Goal: Information Seeking & Learning: Learn about a topic

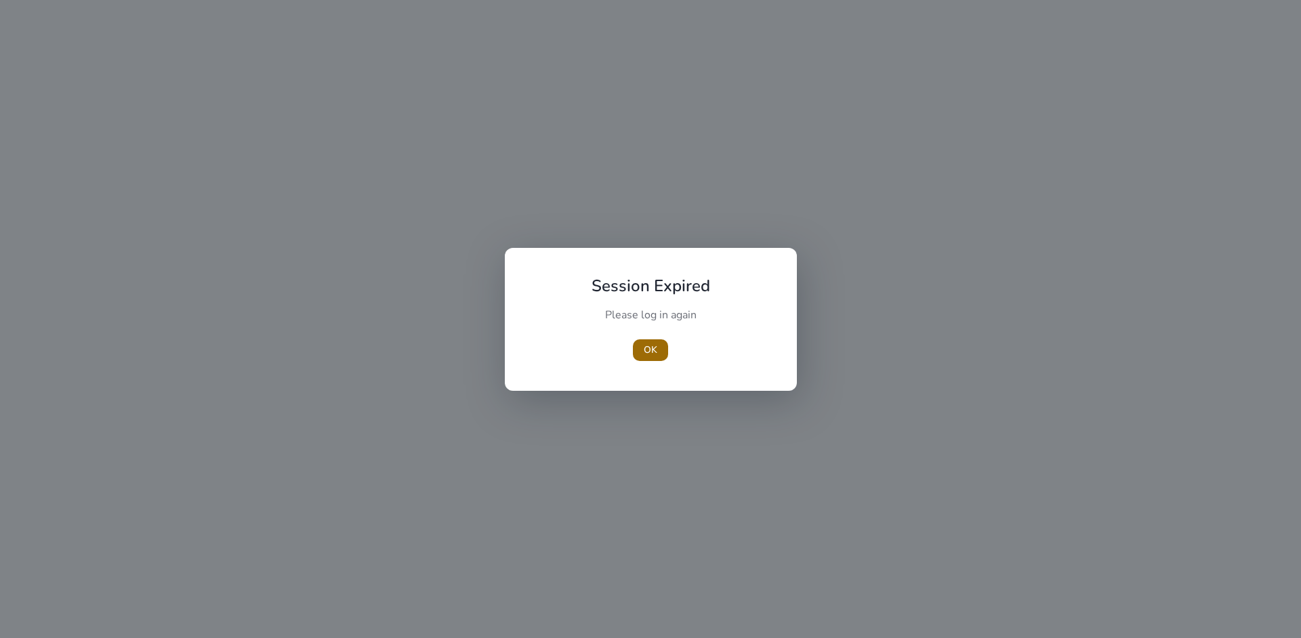
click at [649, 349] on span "OK" at bounding box center [651, 350] width 14 height 14
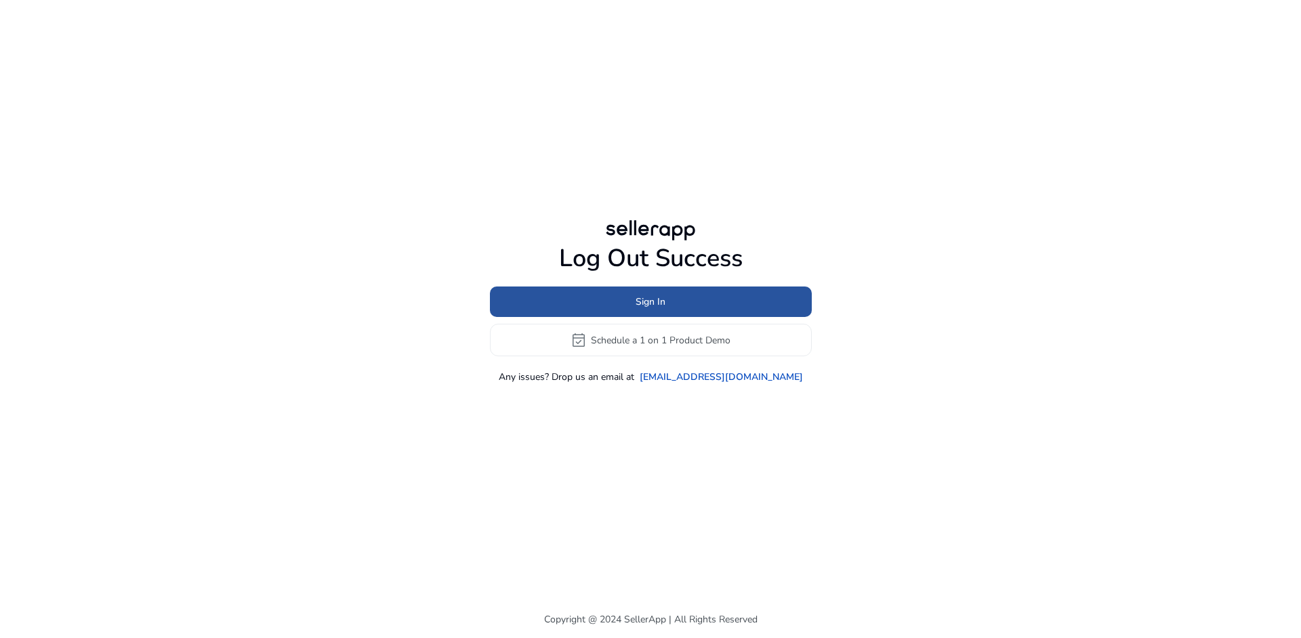
click at [642, 299] on span "Sign In" at bounding box center [651, 302] width 30 height 14
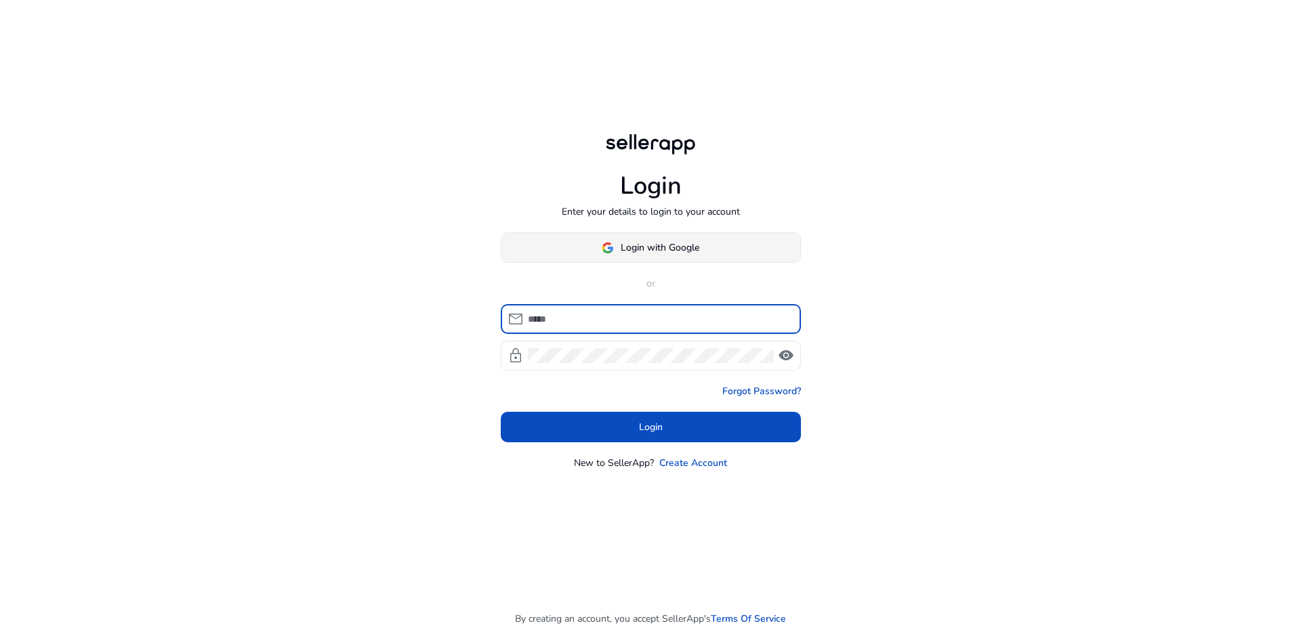
click at [651, 249] on span "Login with Google" at bounding box center [660, 248] width 79 height 14
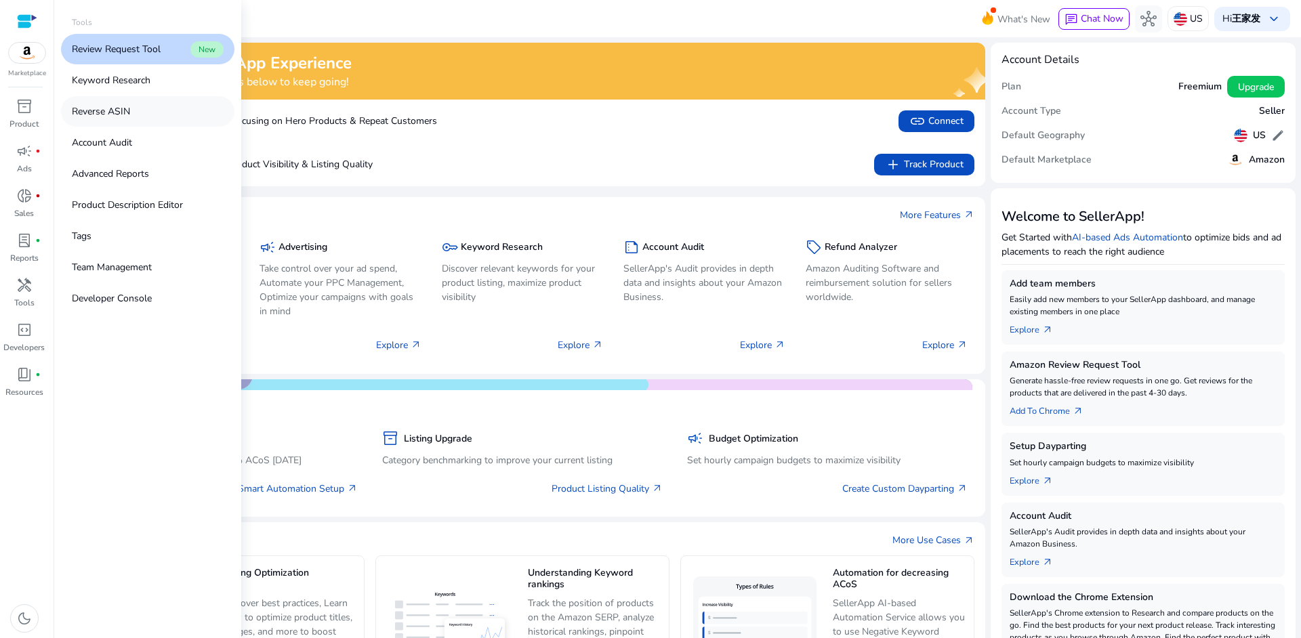
click at [110, 109] on p "Reverse ASIN" at bounding box center [101, 111] width 58 height 14
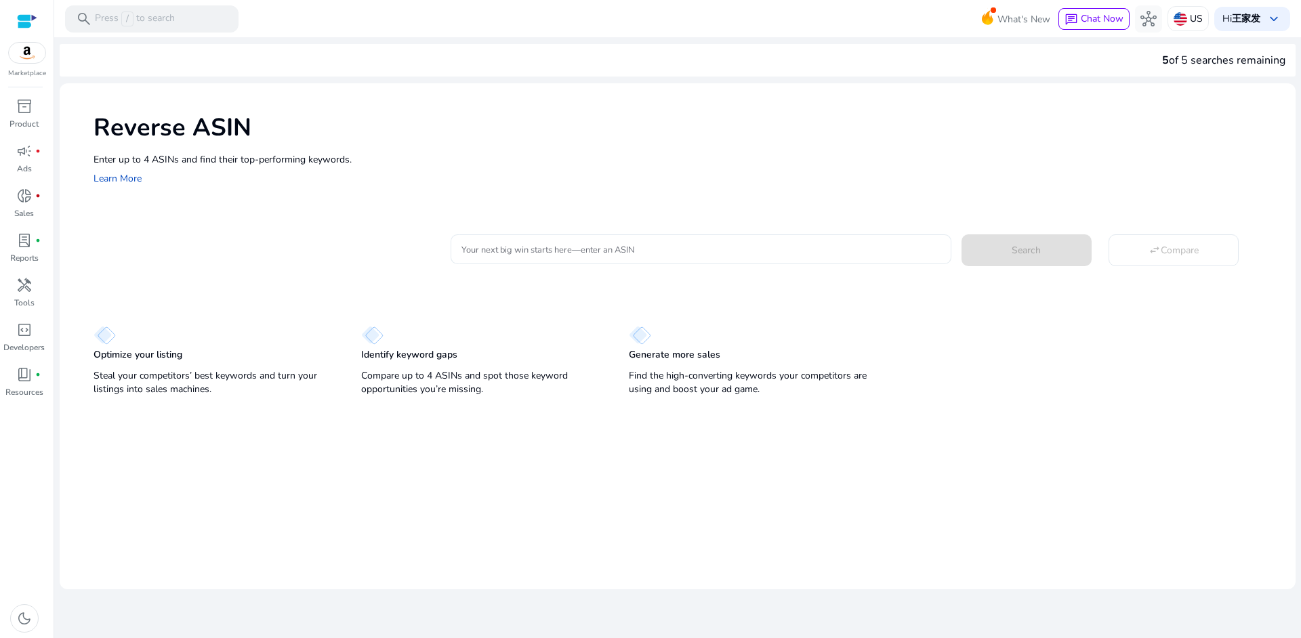
click at [512, 241] on div at bounding box center [701, 249] width 478 height 30
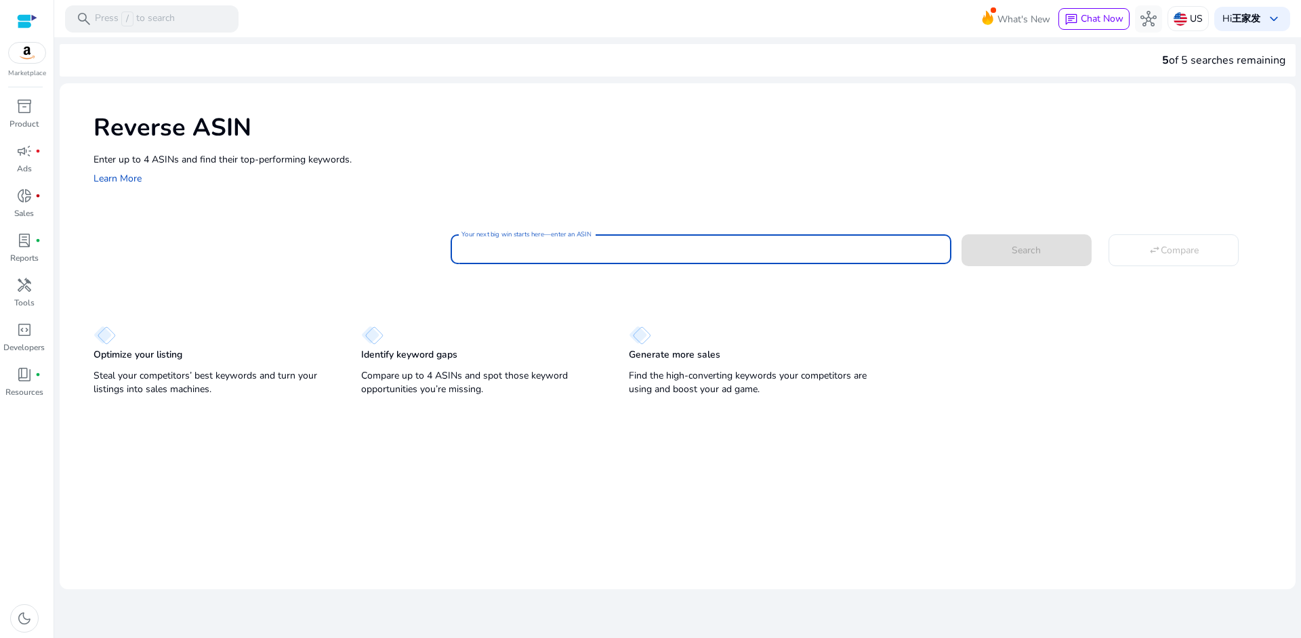
paste input "**********"
type input "**********"
click at [1006, 240] on span at bounding box center [1027, 250] width 130 height 33
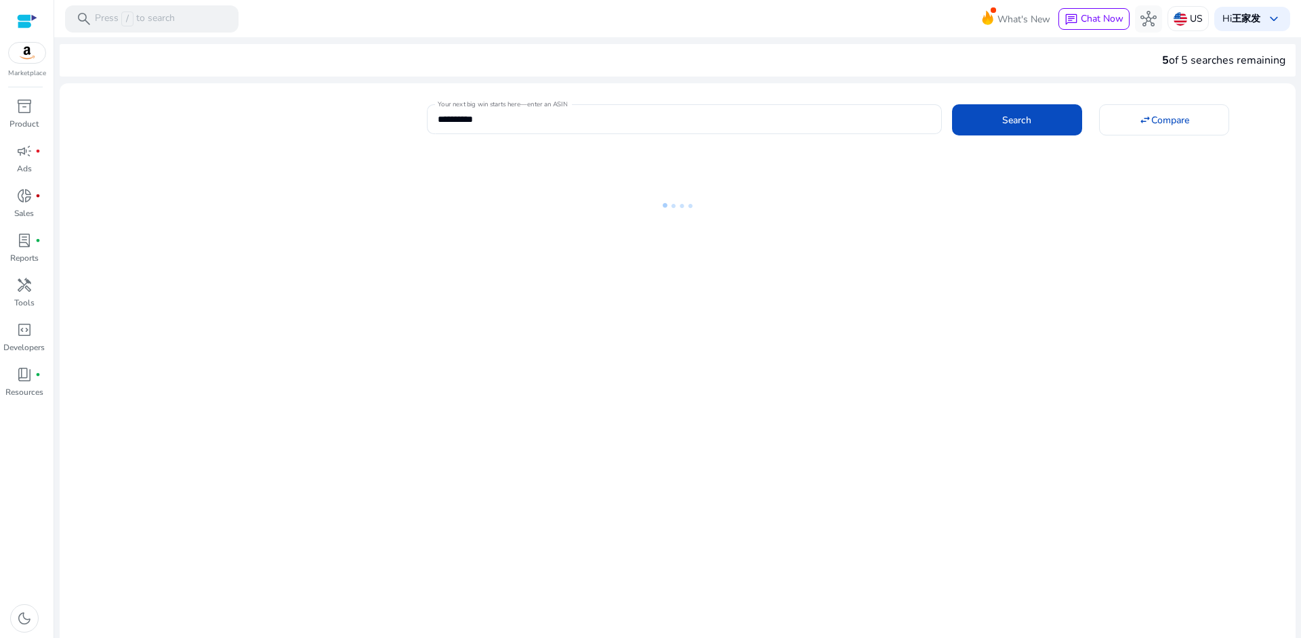
click at [363, 98] on mat-card "**********" at bounding box center [678, 117] width 1236 height 55
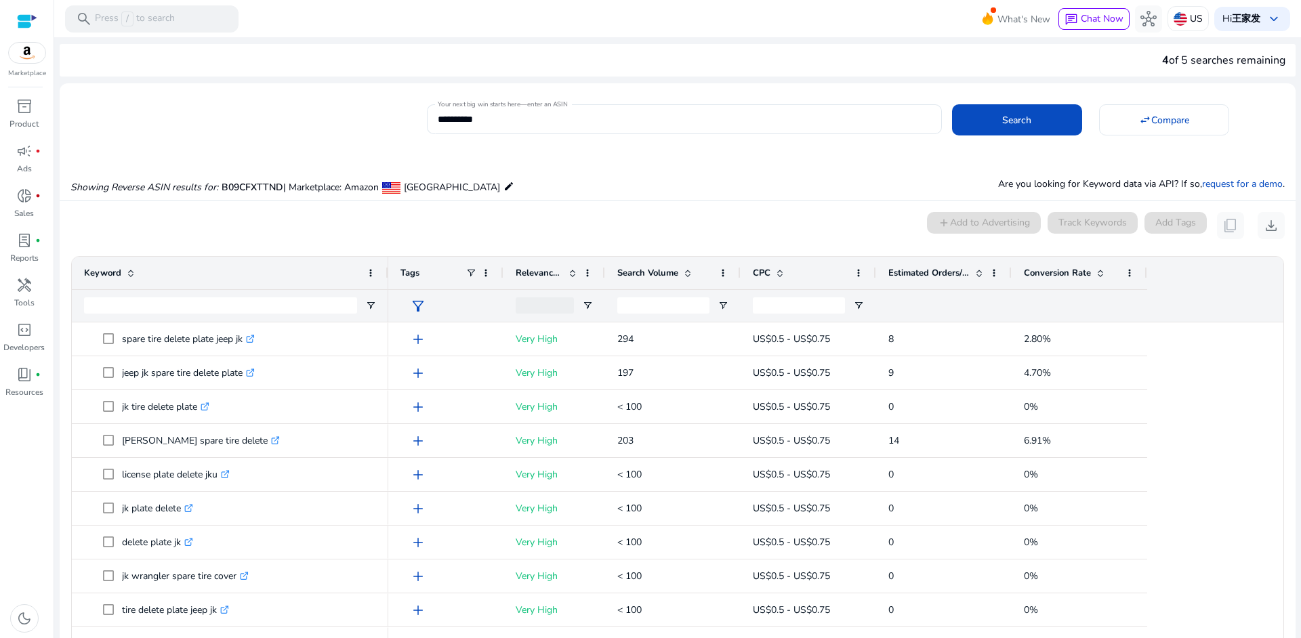
drag, startPoint x: 274, startPoint y: 270, endPoint x: 387, endPoint y: 270, distance: 113.2
click at [387, 270] on div at bounding box center [387, 273] width 5 height 33
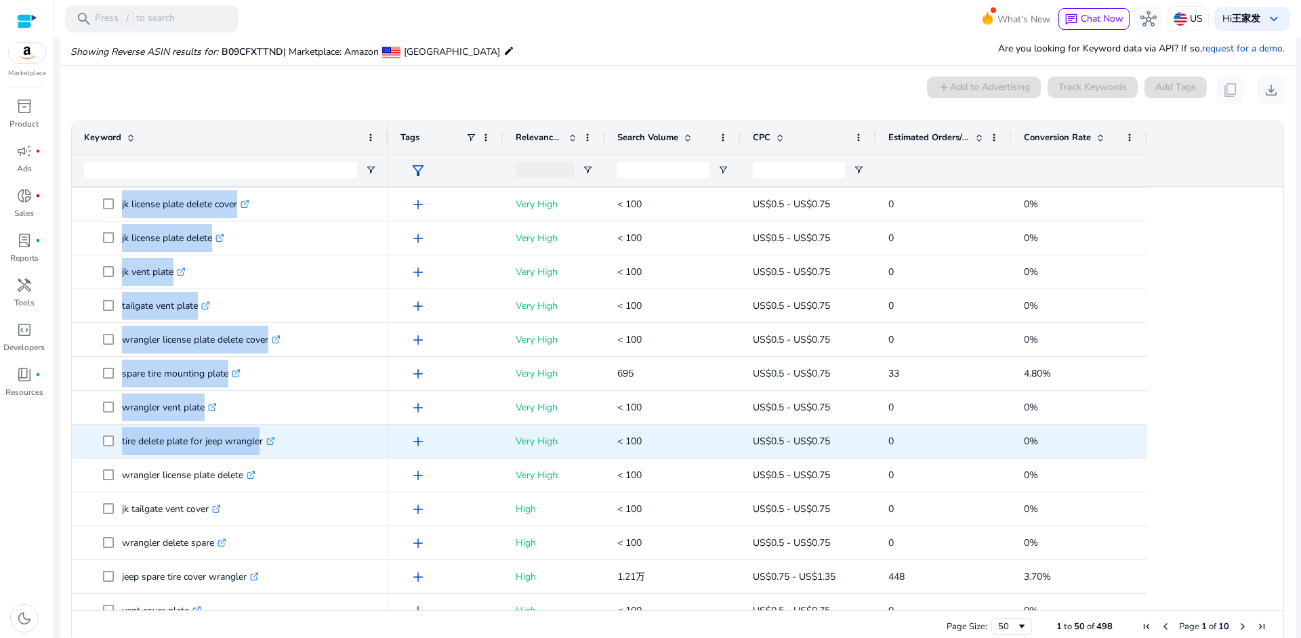
scroll to position [542, 0]
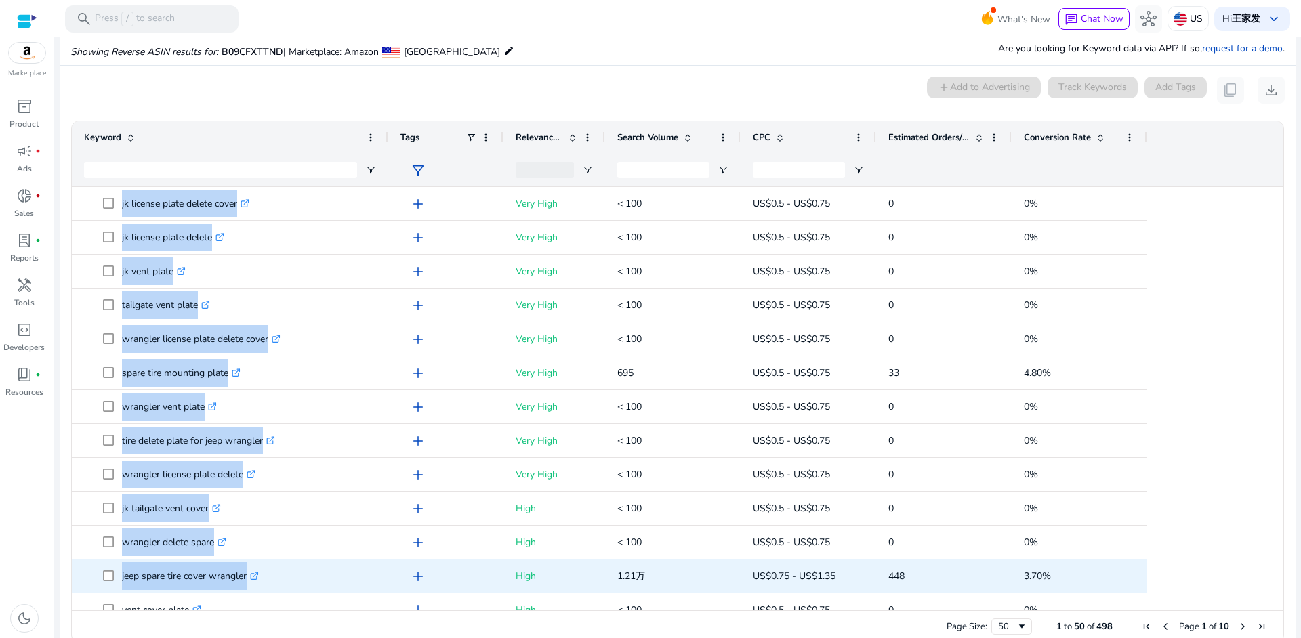
drag, startPoint x: 121, startPoint y: 204, endPoint x: 297, endPoint y: 584, distance: 419.0
click at [297, 584] on div "spare tire delete plate jeep jk .st0{fill:#2c8af8} delete plate jk .st0{fill:#2…" at bounding box center [230, 492] width 316 height 1694
copy div "spare tire delete plate jeep jk .st0{fill:#2c8af8} delete plate jk .st0{fill:#2…"
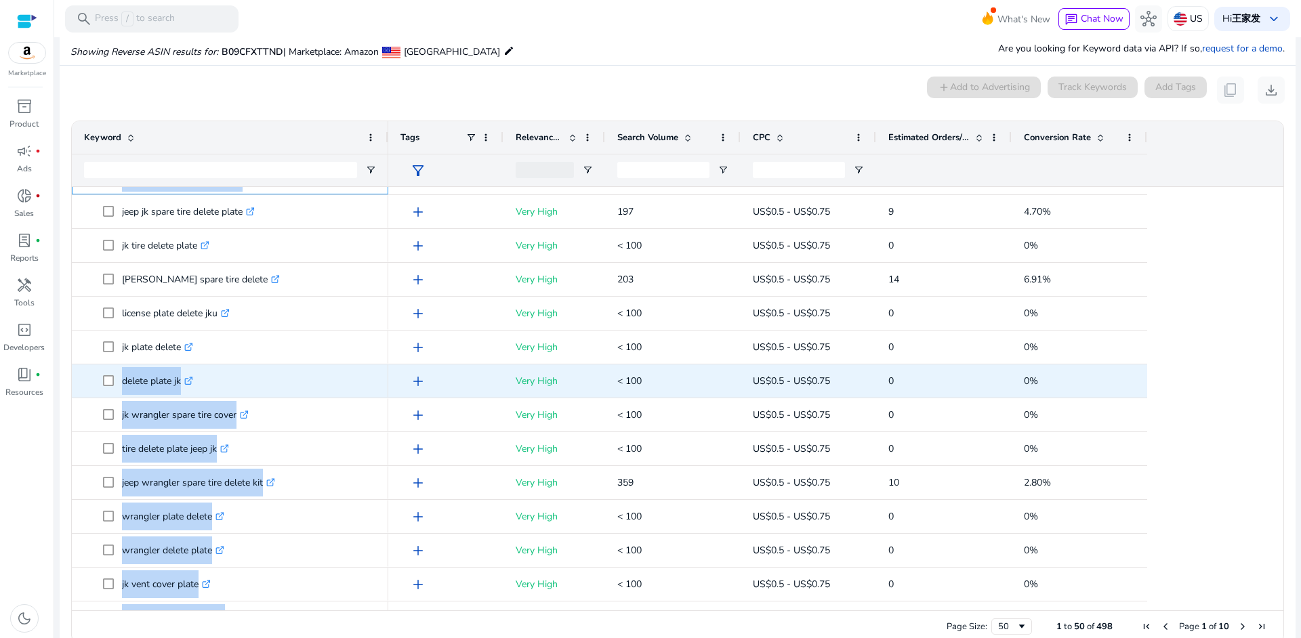
scroll to position [0, 0]
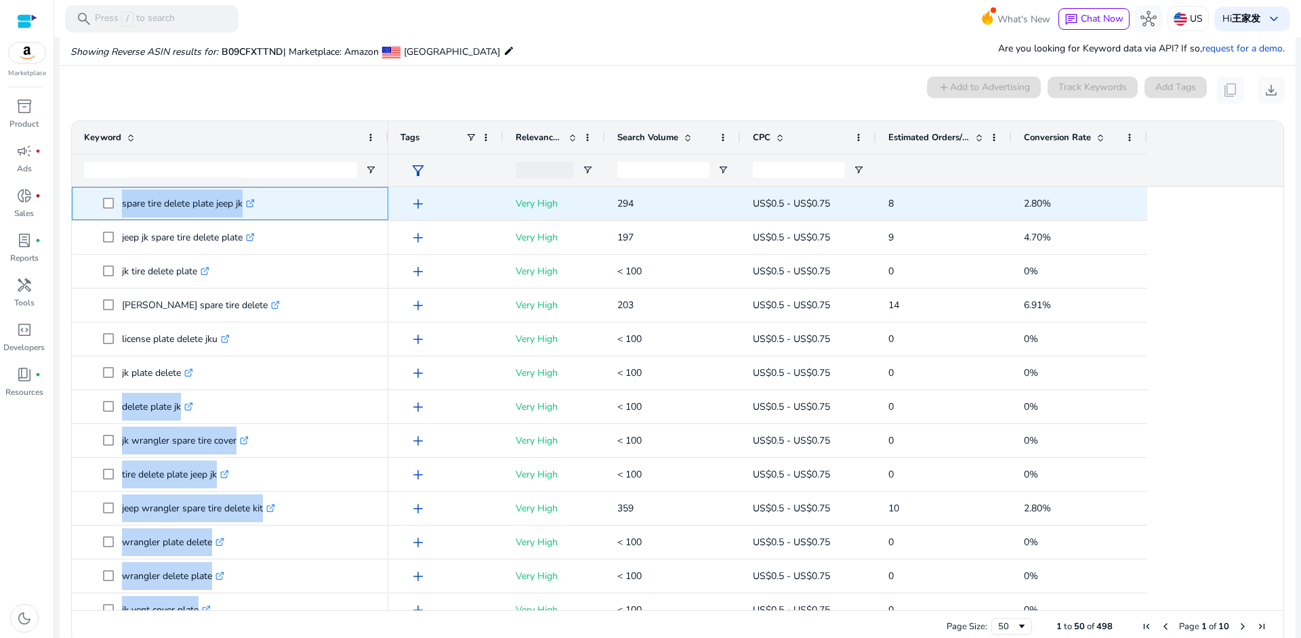
click at [283, 216] on span "spare tire delete plate jeep jk .st0{fill:#2c8af8}" at bounding box center [239, 204] width 273 height 28
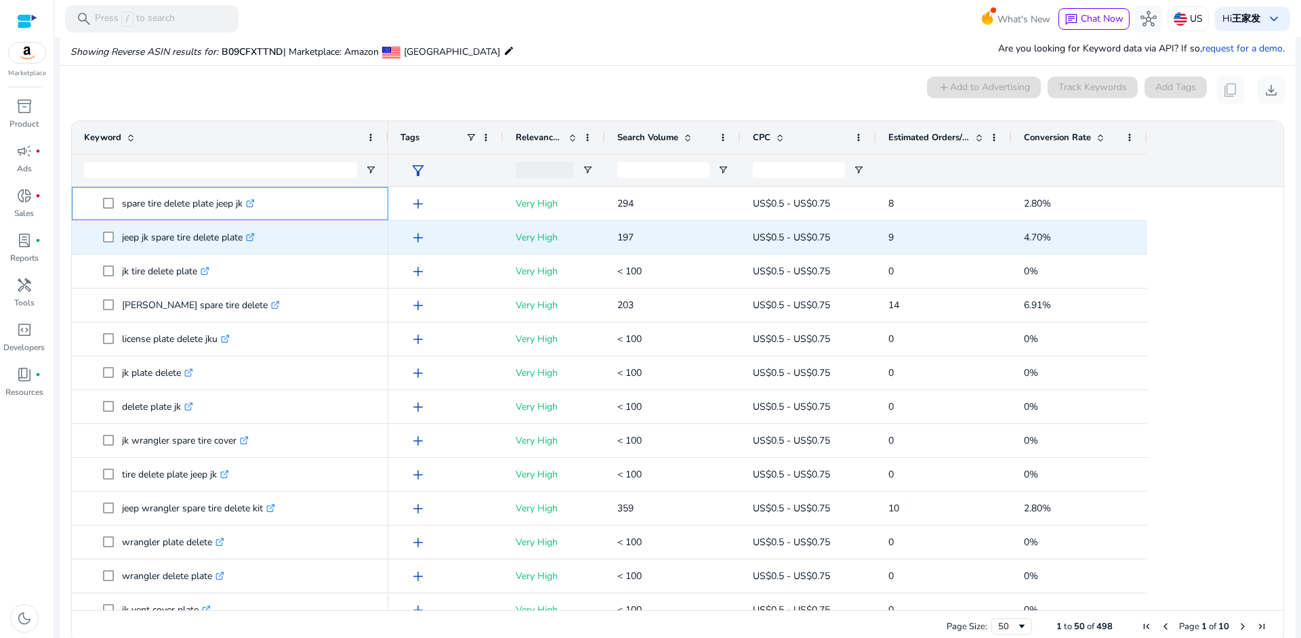
drag, startPoint x: 122, startPoint y: 200, endPoint x: 247, endPoint y: 241, distance: 131.4
copy div "spare tire delete plate jeep jk .st0{fill:#2c8af8} delete plate jk .st0{fill:#2…"
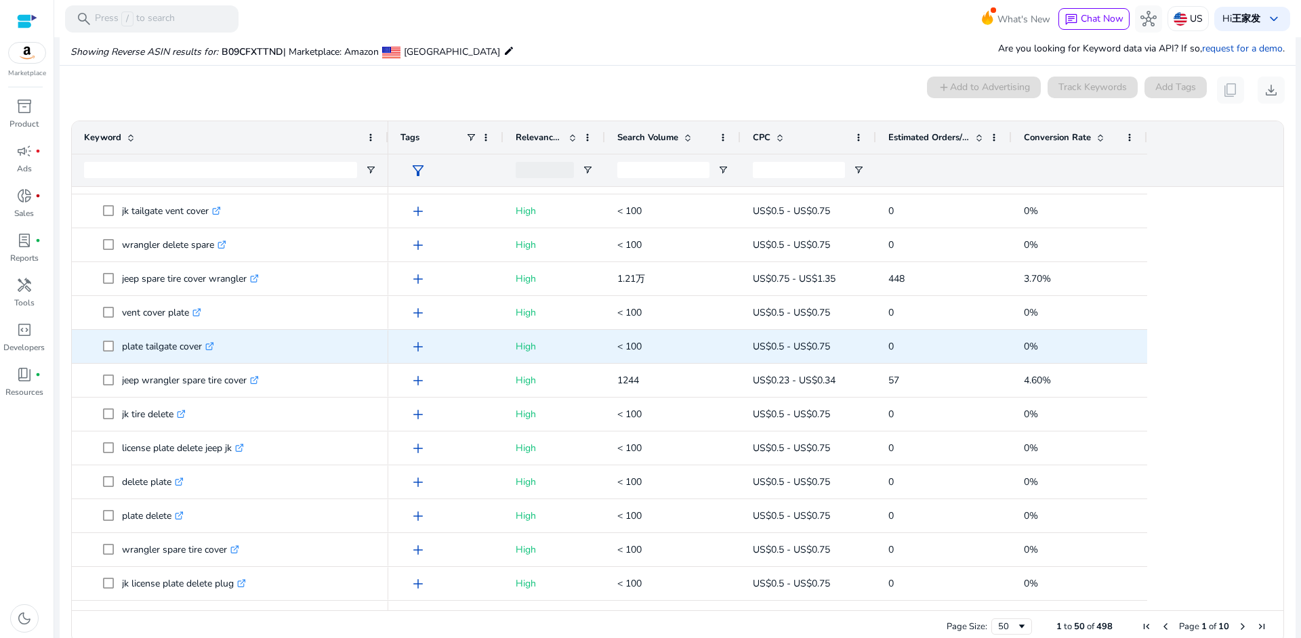
scroll to position [678, 0]
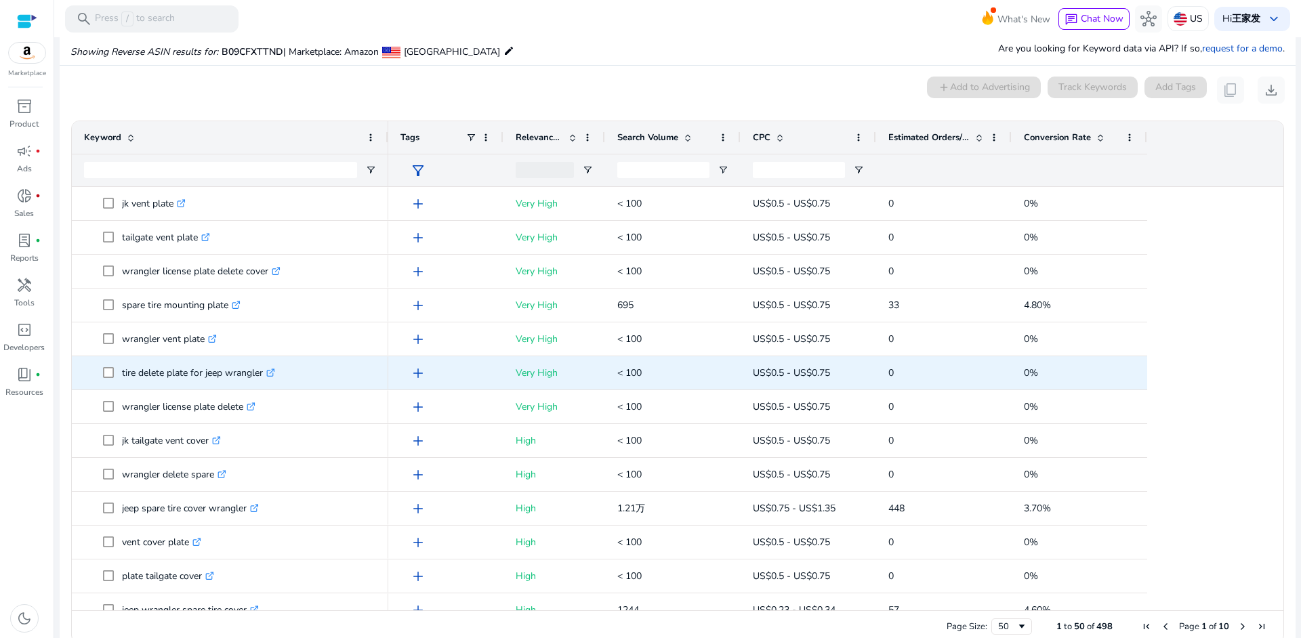
click at [131, 374] on p "tire delete plate for jeep wrangler .st0{fill:#2c8af8}" at bounding box center [198, 373] width 153 height 28
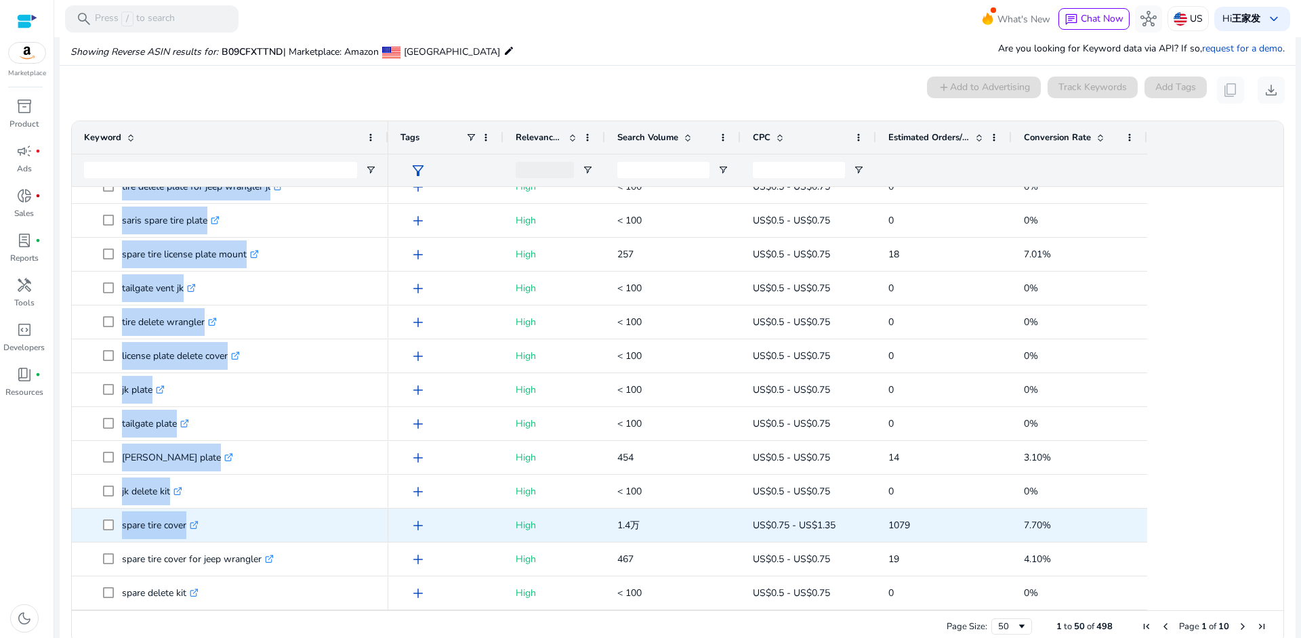
drag, startPoint x: 122, startPoint y: 372, endPoint x: 249, endPoint y: 523, distance: 197.1
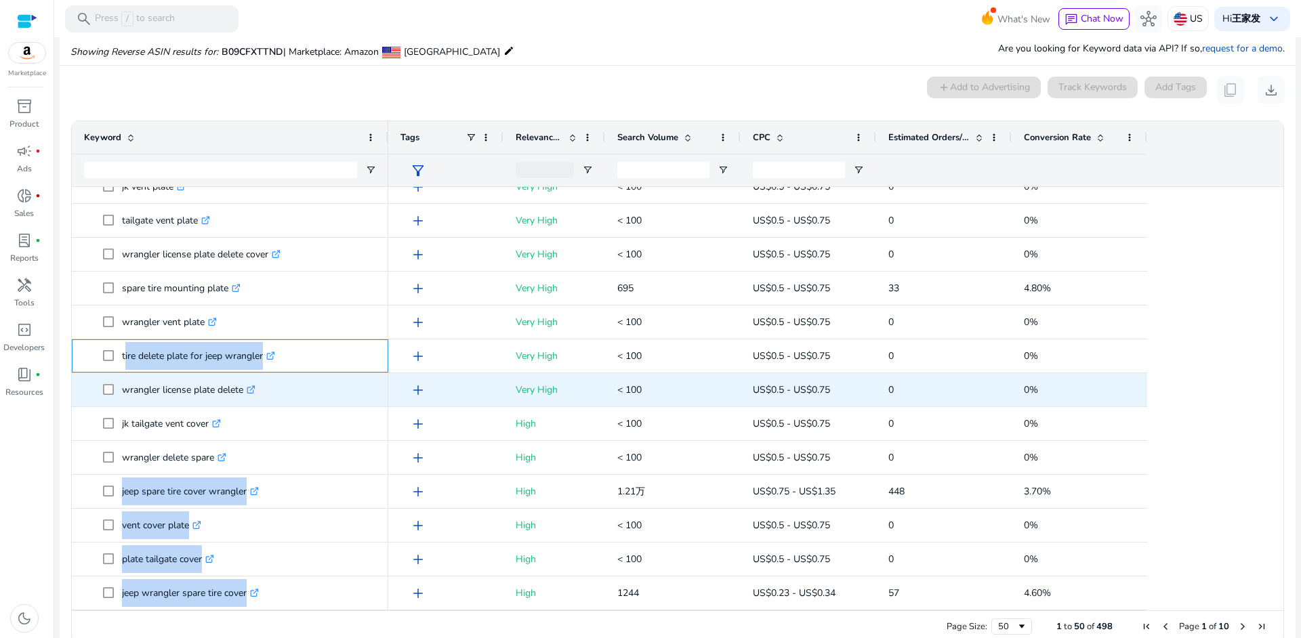
click at [134, 360] on p "tire delete plate for jeep wrangler .st0{fill:#2c8af8}" at bounding box center [198, 356] width 153 height 28
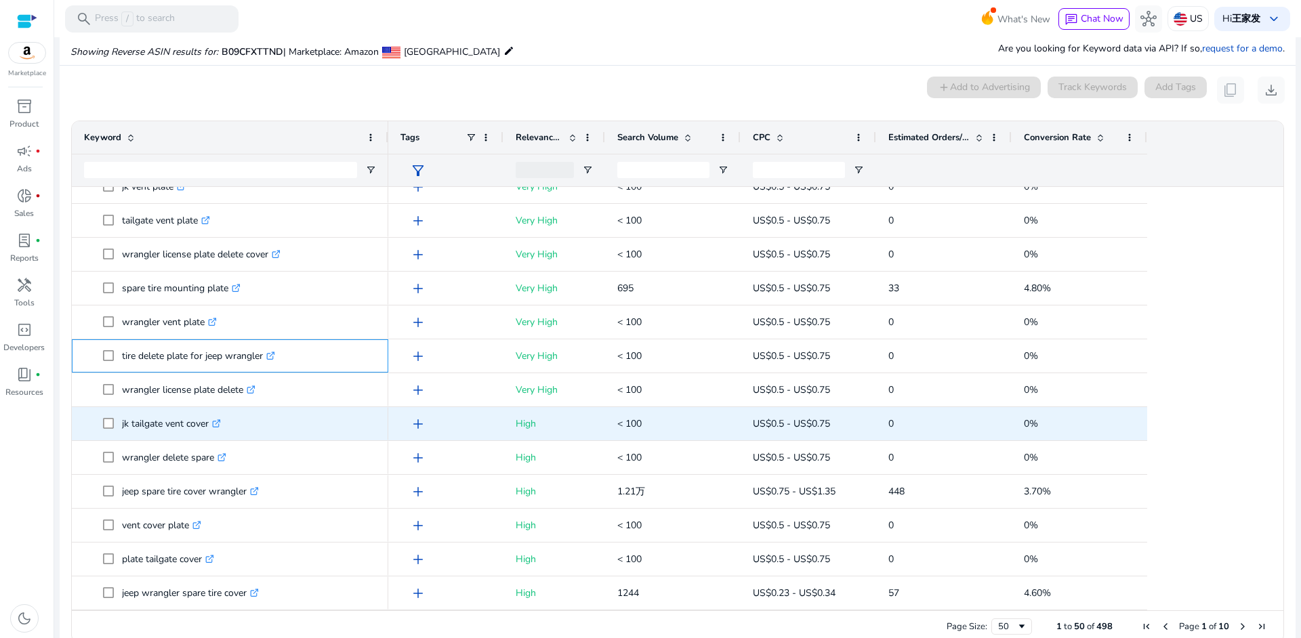
drag, startPoint x: 120, startPoint y: 354, endPoint x: 226, endPoint y: 418, distance: 124.4
click at [226, 418] on div "tire delete plate for jeep wrangler .st0{fill:#2c8af8} jeep spare tire cover wr…" at bounding box center [230, 407] width 316 height 1694
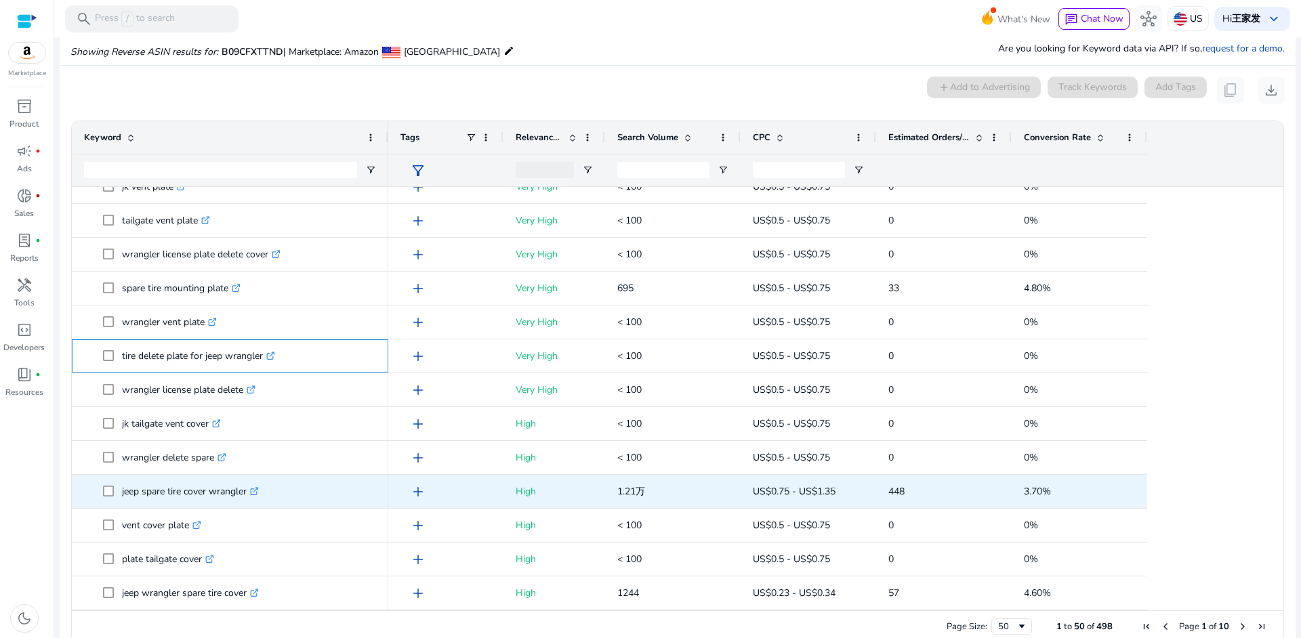
copy div "tire delete plate for jeep wrangler .st0{fill:#2c8af8} jeep spare tire cover wr…"
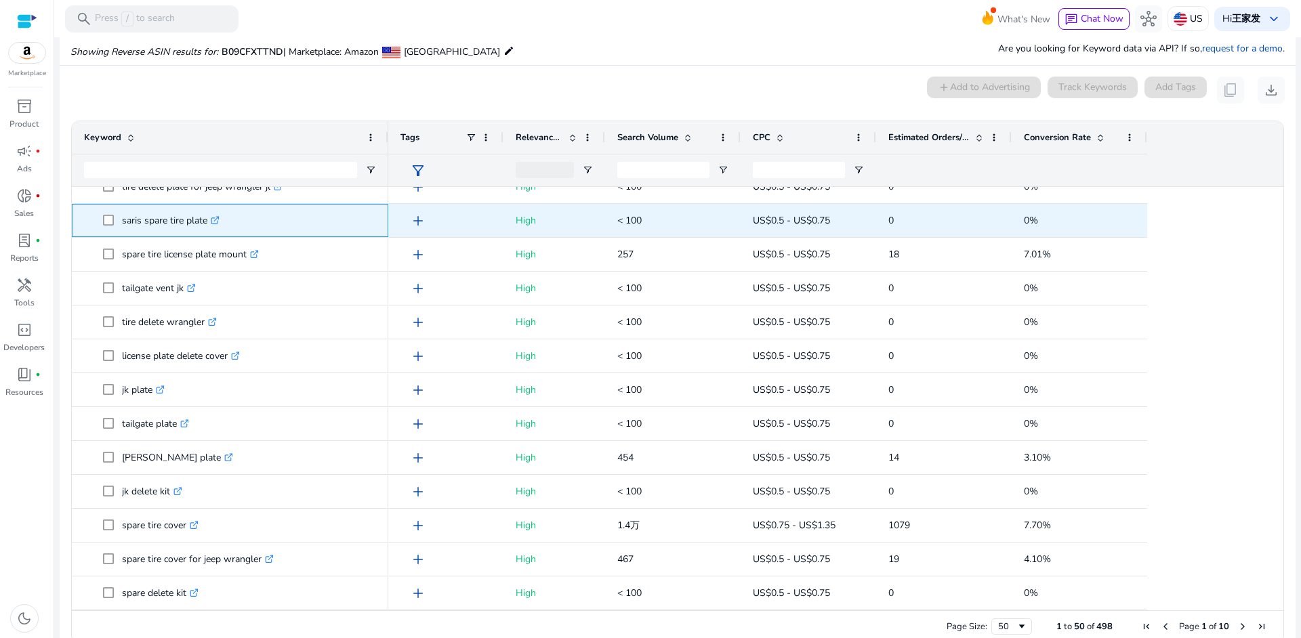
click at [126, 225] on p "saris spare tire plate .st0{fill:#2c8af8}" at bounding box center [171, 221] width 98 height 28
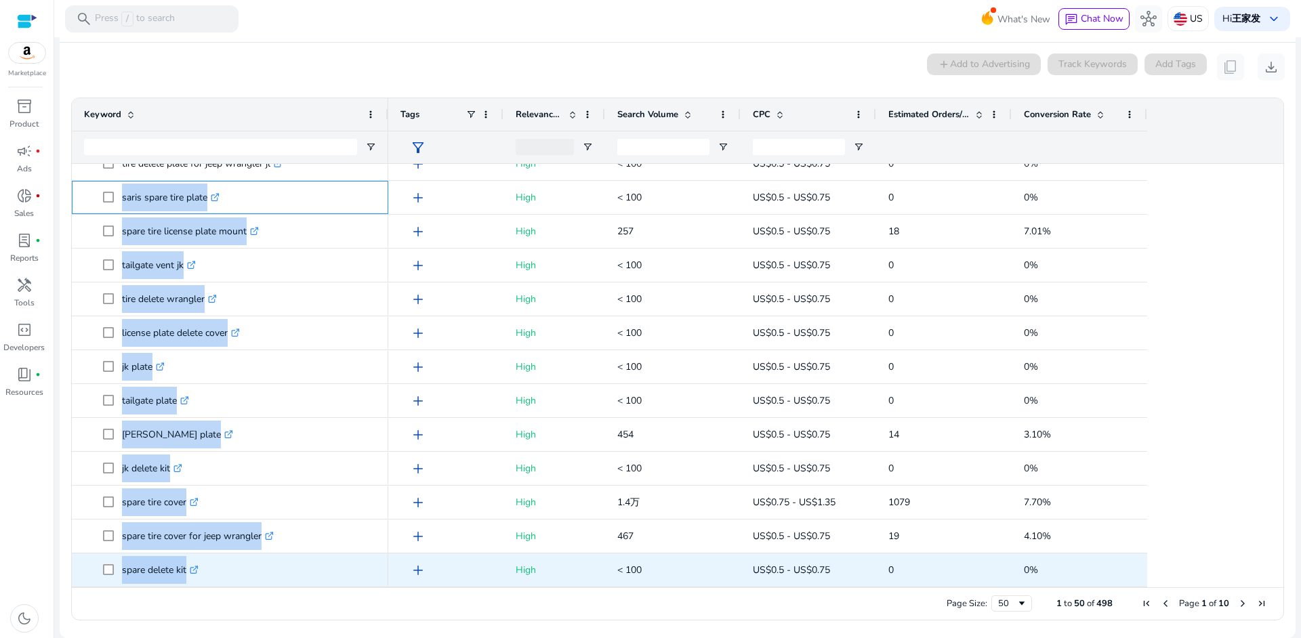
drag, startPoint x: 121, startPoint y: 218, endPoint x: 281, endPoint y: 560, distance: 378.4
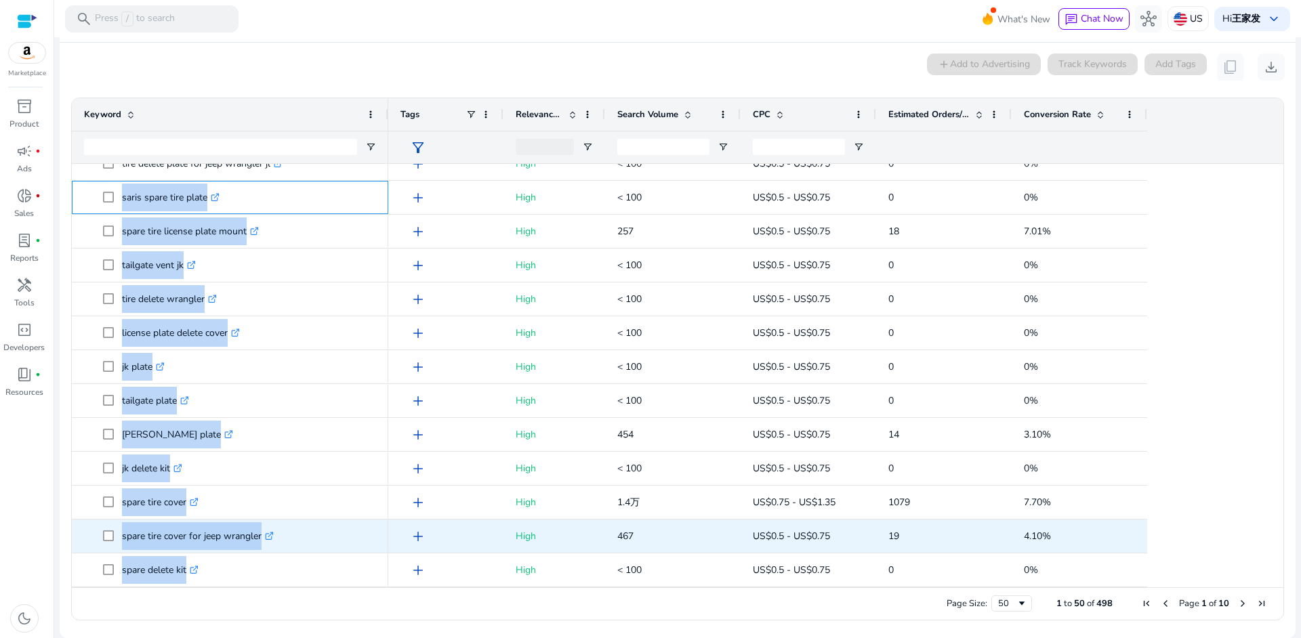
copy div "saris spare tire plate .st0{fill:#2c8af8} spare tire license plate mount .st0{f…"
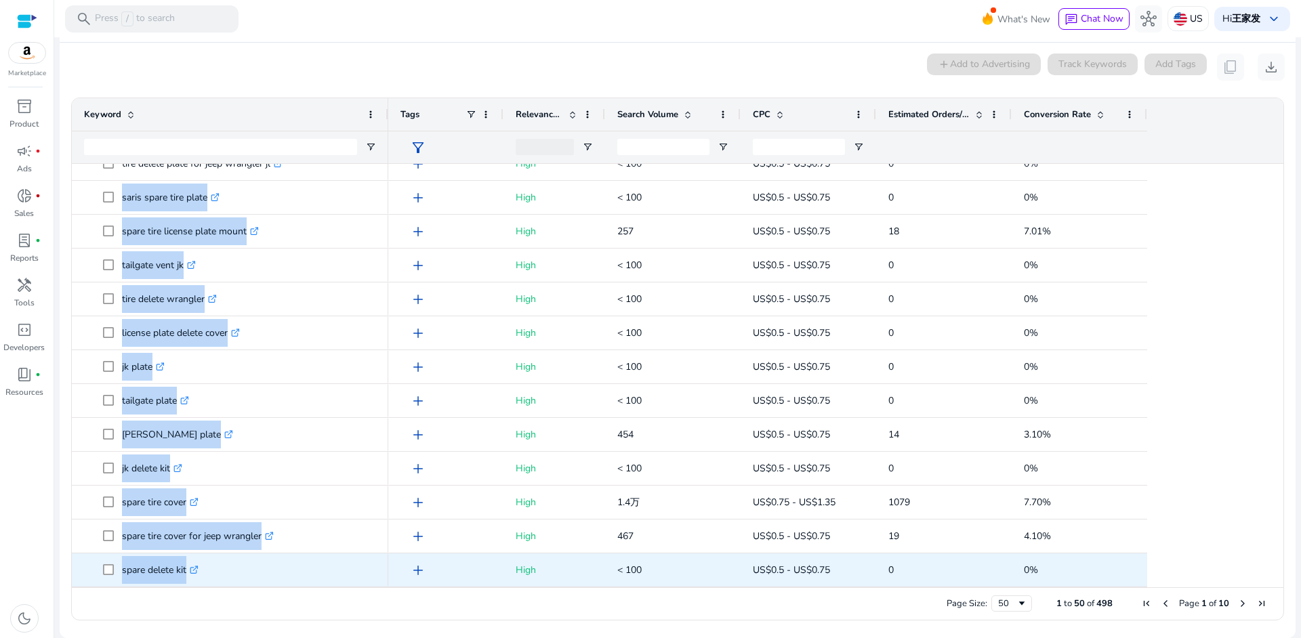
drag, startPoint x: 380, startPoint y: 579, endPoint x: 386, endPoint y: 579, distance: 6.8
click at [380, 579] on div "spare delete kit .st0{fill:#2c8af8}" at bounding box center [230, 570] width 316 height 33
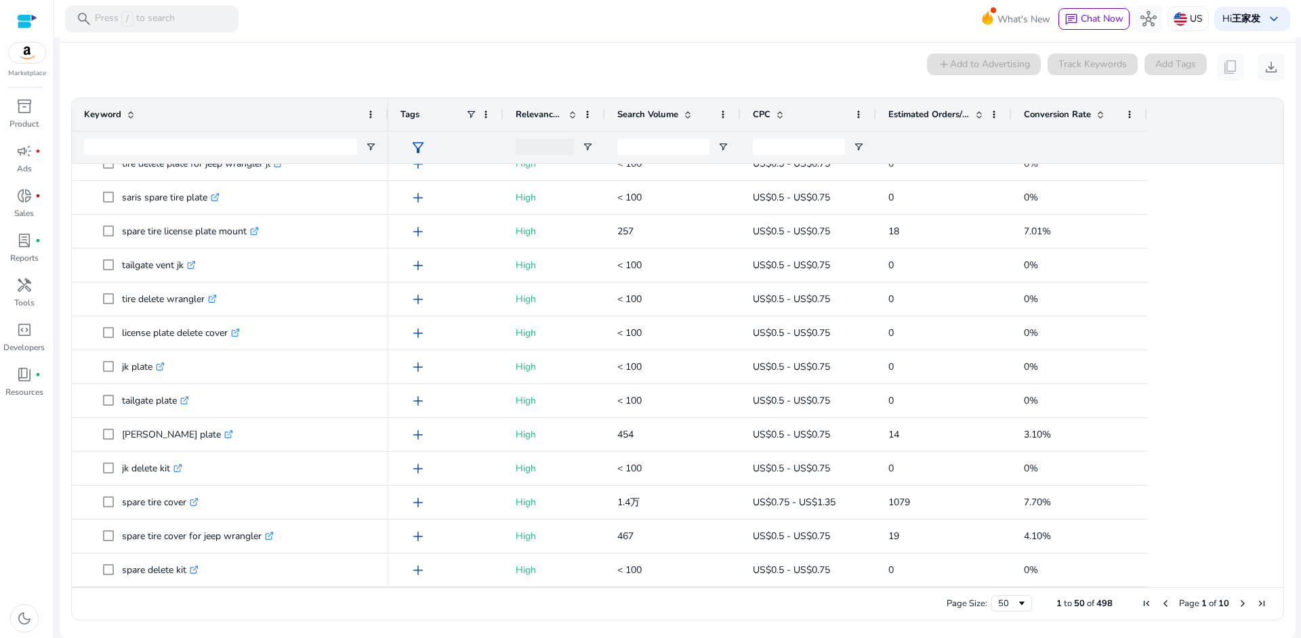
click at [1239, 601] on span "Next Page" at bounding box center [1242, 603] width 11 height 11
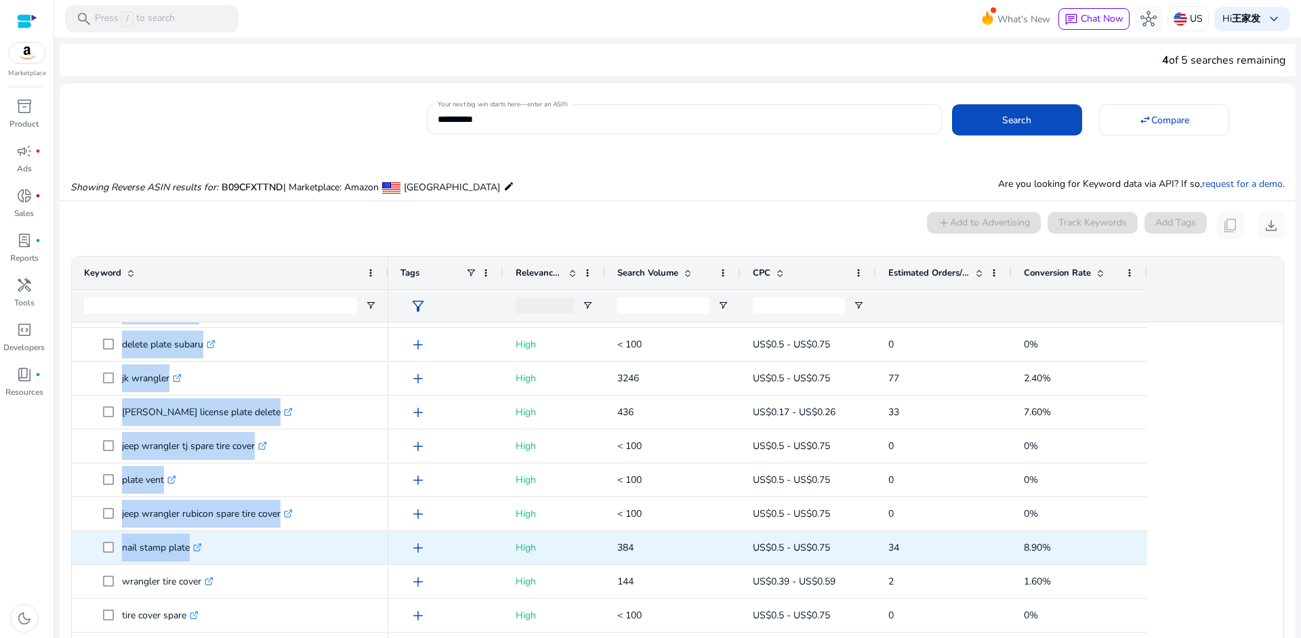
drag, startPoint x: 119, startPoint y: 334, endPoint x: 310, endPoint y: 560, distance: 296.2
click at [310, 560] on div "tramp stamp jeep wrangler .st0{fill:#2c8af8} mazda plate delete .st0{fill:#2c8a…" at bounding box center [230, 57] width 316 height 1694
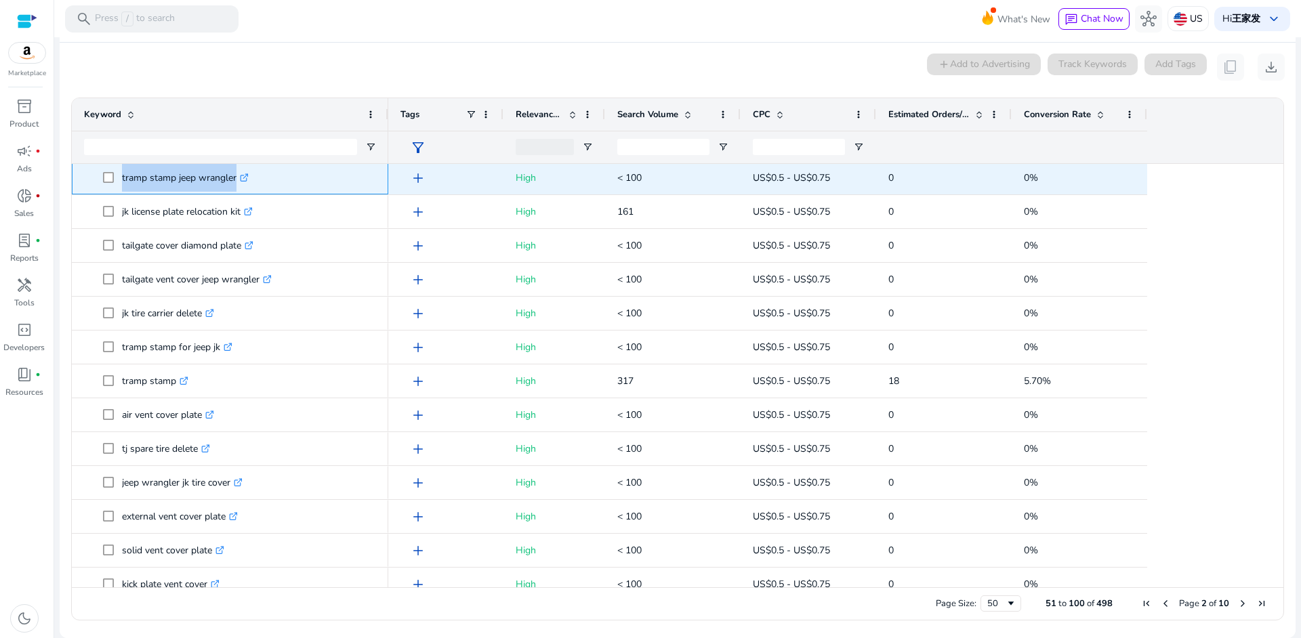
click at [124, 169] on p "tramp stamp jeep wrangler .st0{fill:#2c8af8}" at bounding box center [185, 178] width 127 height 28
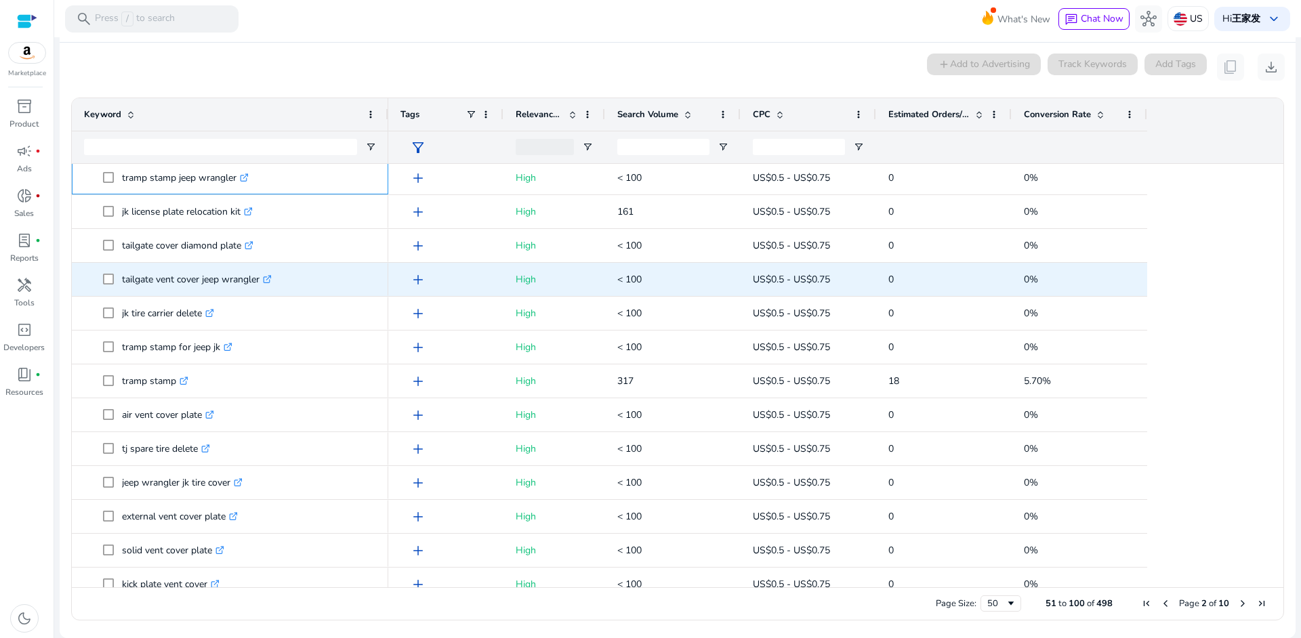
drag, startPoint x: 122, startPoint y: 178, endPoint x: 263, endPoint y: 285, distance: 177.0
copy div "tramp stamp jeep wrangler .st0{fill:#2c8af8} mazda plate delete .st0{fill:#2c8a…"
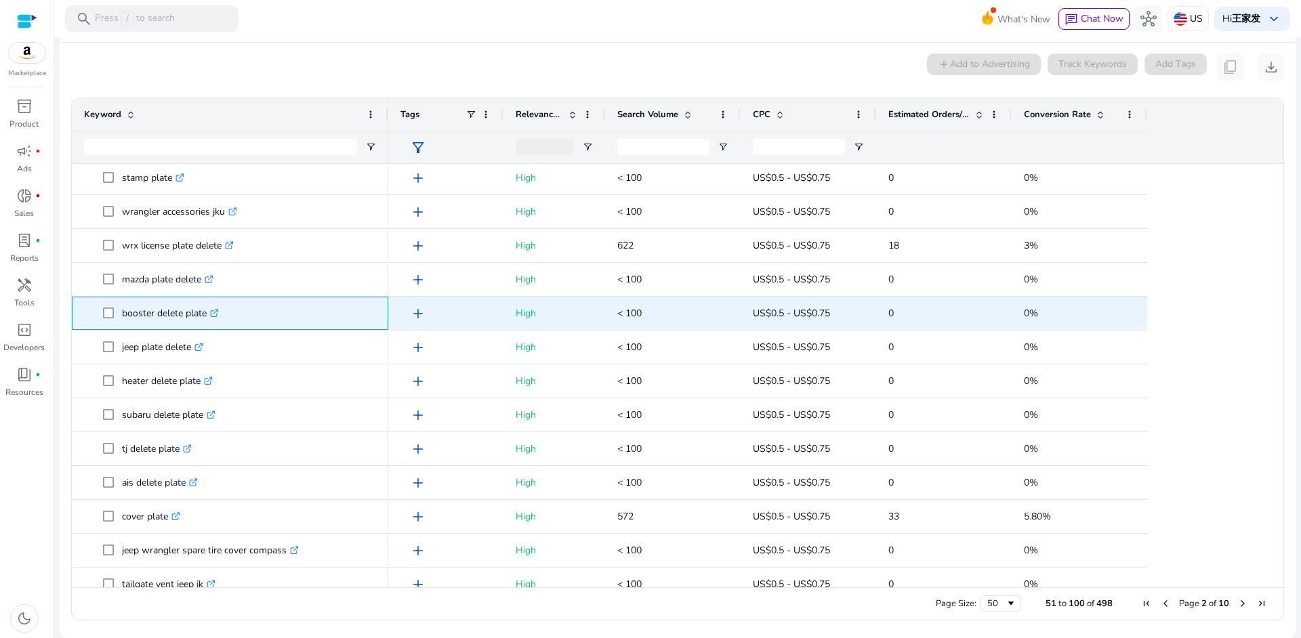
click at [144, 309] on p "booster delete plate .st0{fill:#2c8af8}" at bounding box center [170, 314] width 97 height 28
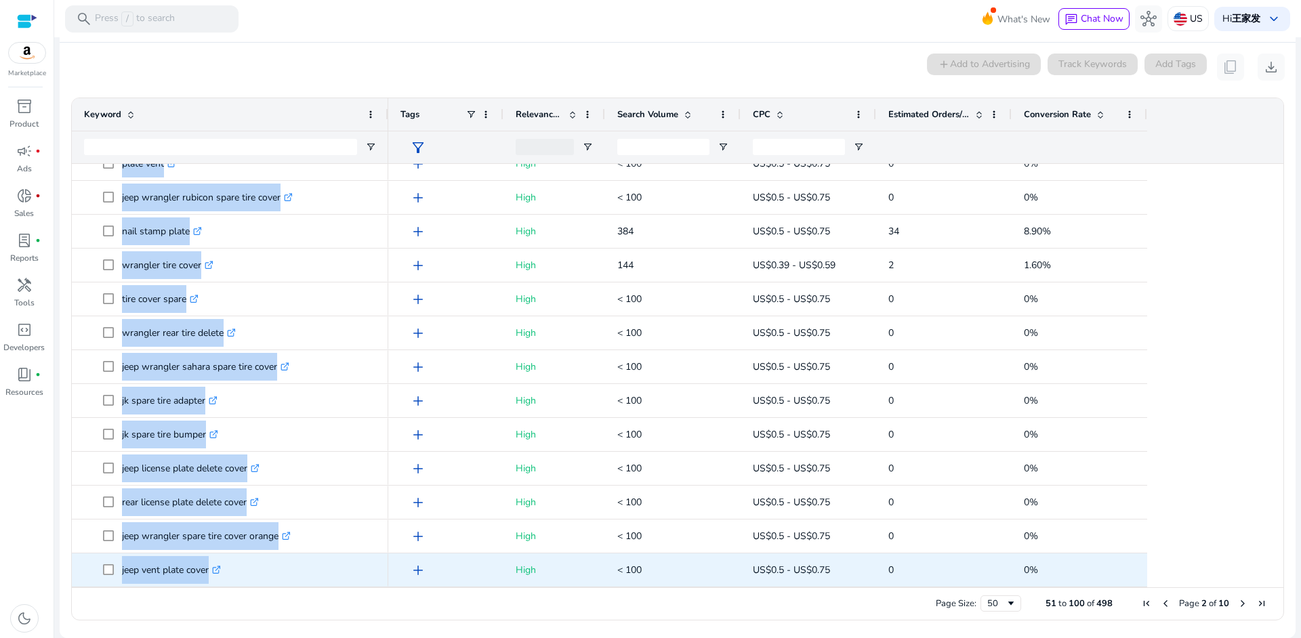
drag, startPoint x: 121, startPoint y: 312, endPoint x: 301, endPoint y: 571, distance: 315.6
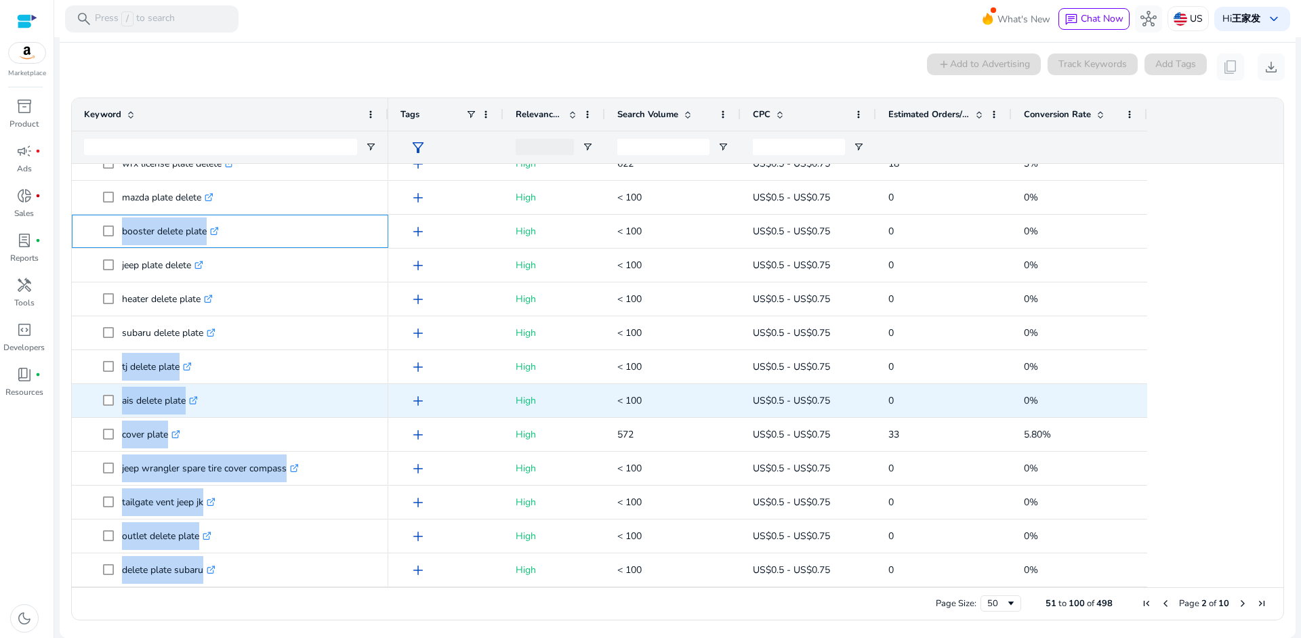
copy div "booster delete plate .st0{fill:#2c8af8} tj delete plate .st0{fill:#2c8af8} ais …"
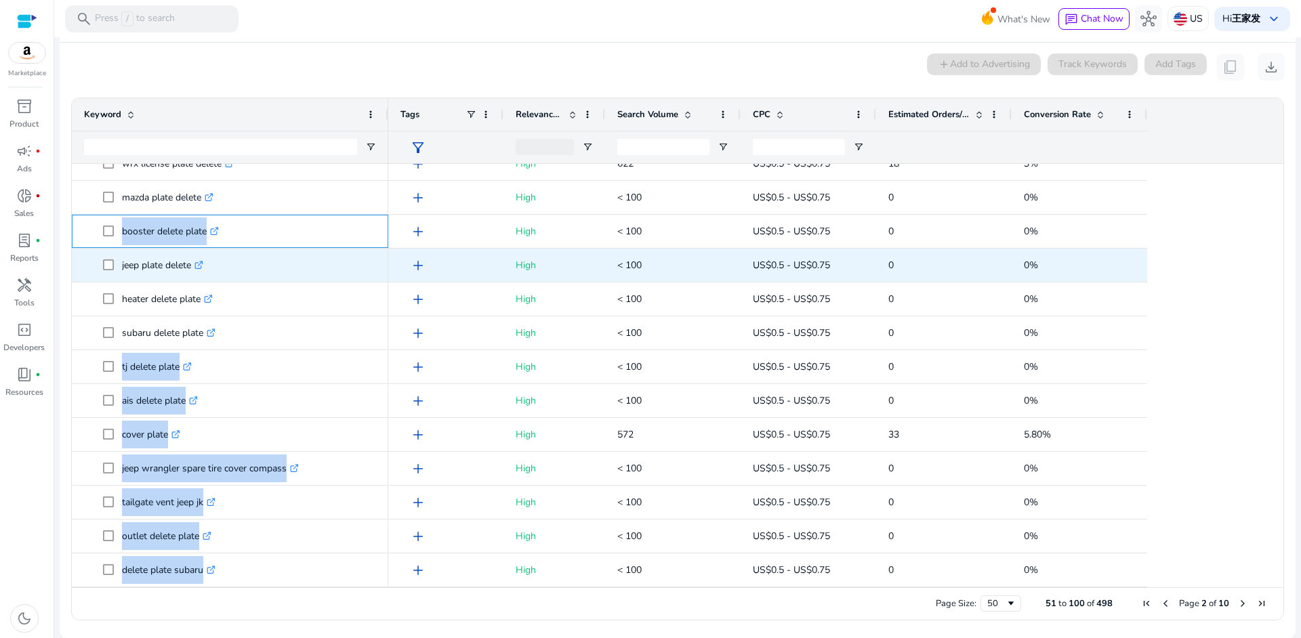
click at [131, 231] on p "booster delete plate .st0{fill:#2c8af8}" at bounding box center [170, 232] width 97 height 28
drag, startPoint x: 120, startPoint y: 230, endPoint x: 192, endPoint y: 272, distance: 83.5
click at [192, 272] on div "booster delete plate .st0{fill:#2c8af8} tj delete plate .st0{fill:#2c8af8} ais …" at bounding box center [230, 282] width 316 height 1694
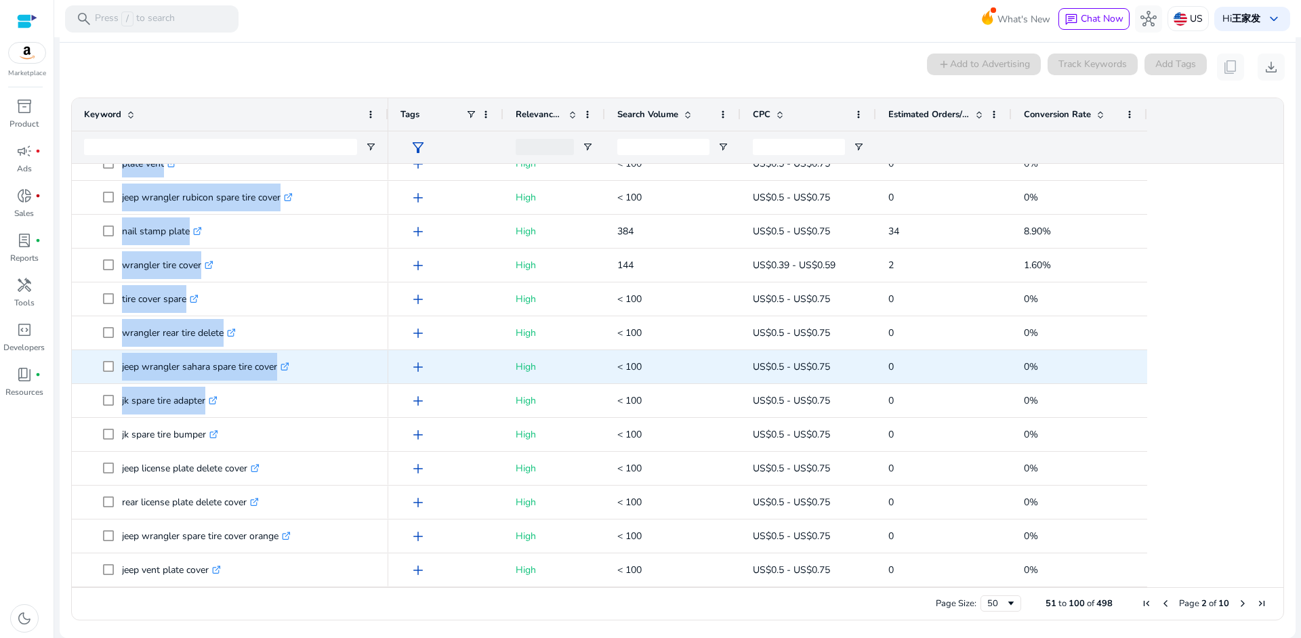
copy div "booster delete plate .st0{fill:#2c8af8} tj delete plate .st0{fill:#2c8af8} ais …"
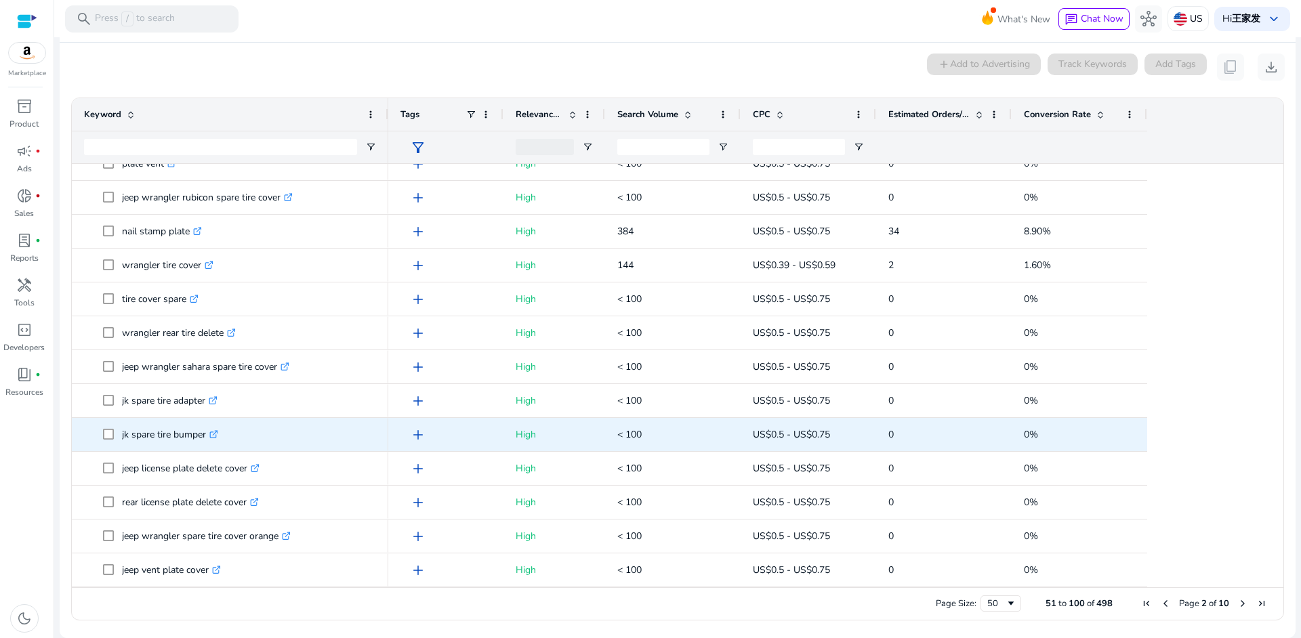
drag, startPoint x: 216, startPoint y: 448, endPoint x: 136, endPoint y: 445, distance: 79.4
click at [216, 448] on p "jk spare tire bumper .st0{fill:#2c8af8}" at bounding box center [170, 435] width 96 height 28
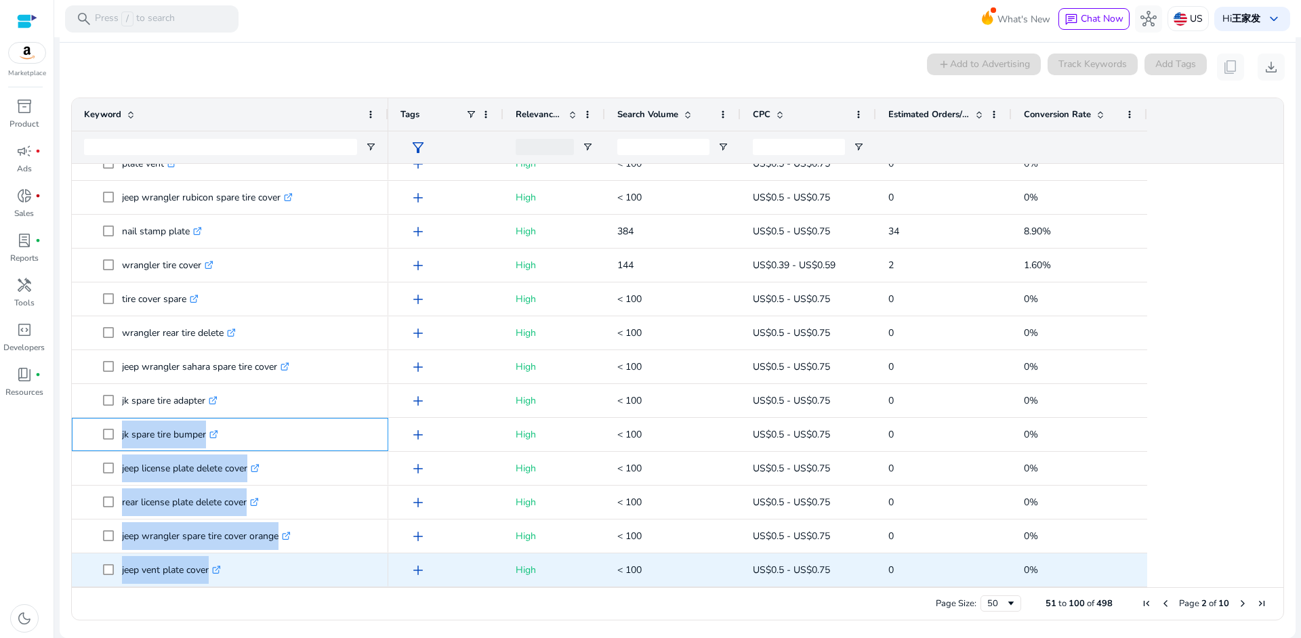
drag, startPoint x: 119, startPoint y: 433, endPoint x: 238, endPoint y: 565, distance: 177.5
copy div "jk spare tire bumper .st0{fill:#2c8af8} jeep license plate delete cover .st0{fi…"
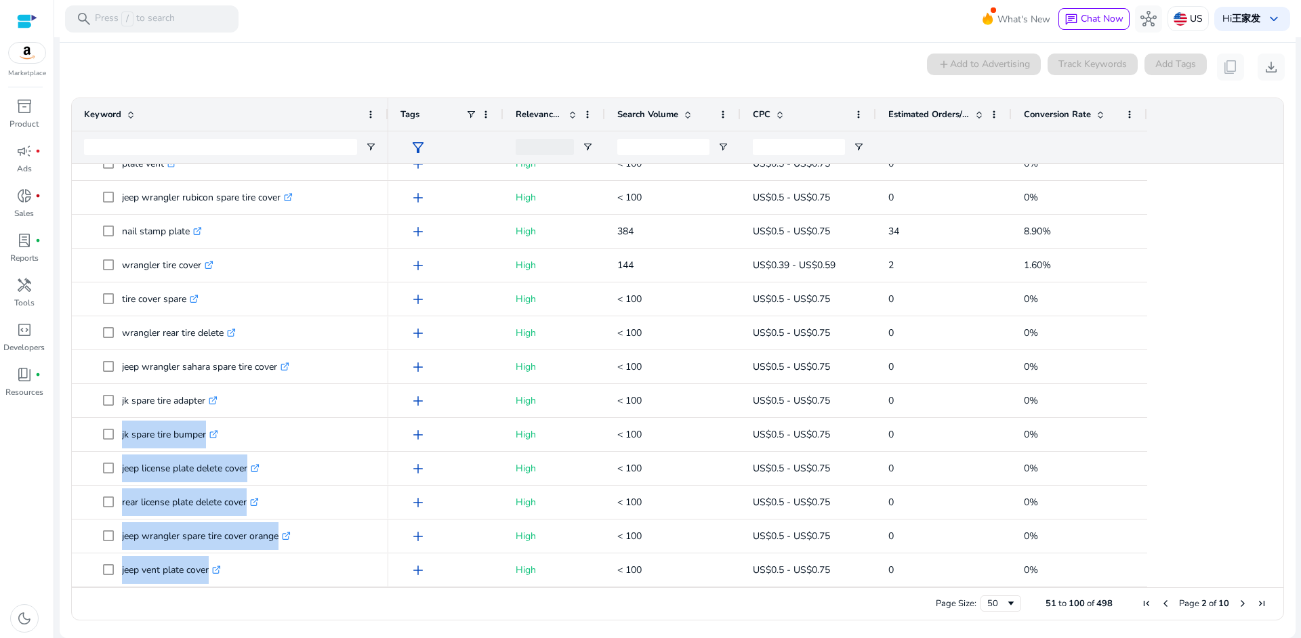
click at [605, 613] on div "Page Size: 50 51 to 100 of 498 Page 2 of 10" at bounding box center [678, 604] width 1212 height 33
